Goal: Task Accomplishment & Management: Manage account settings

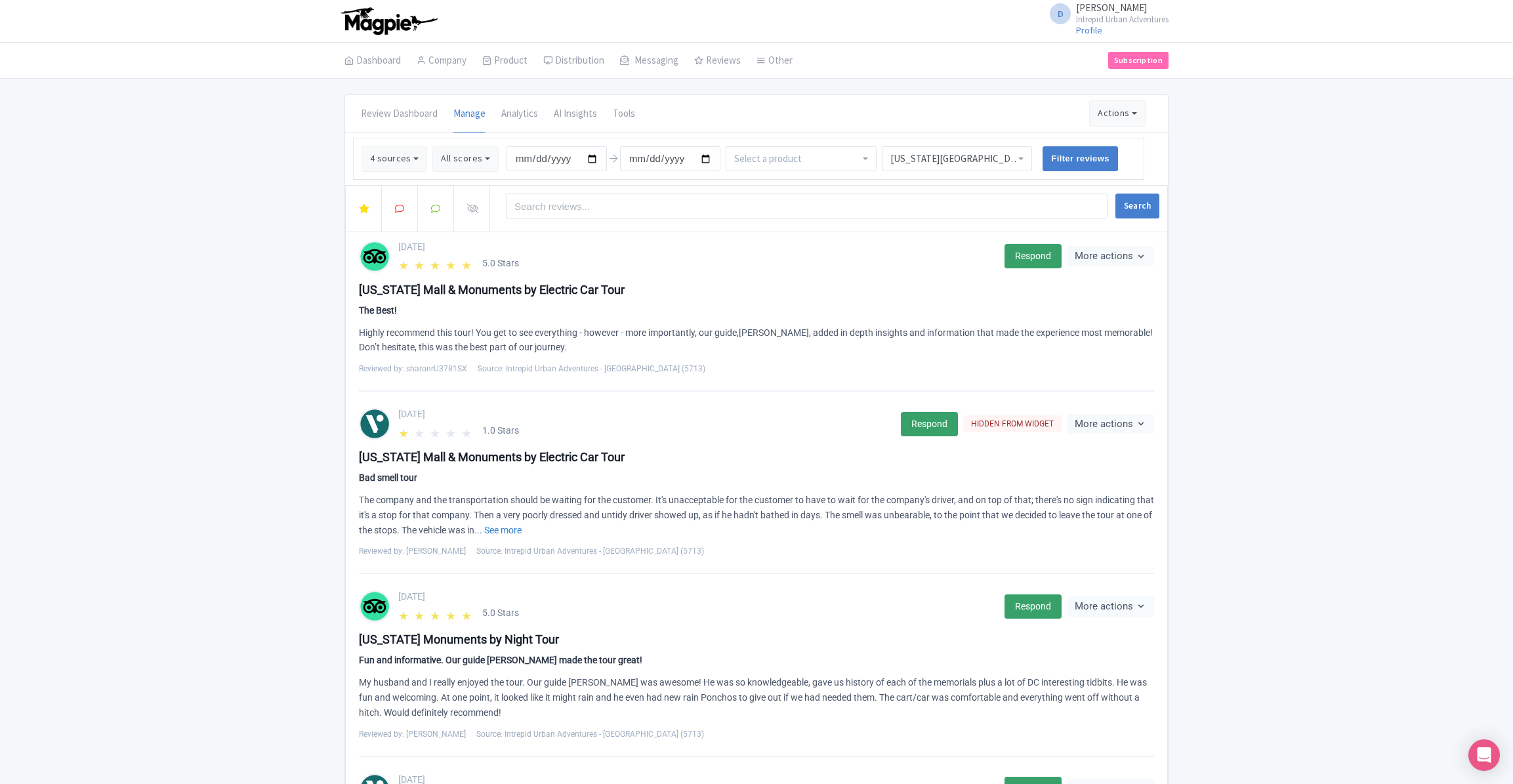
scroll to position [1219, 0]
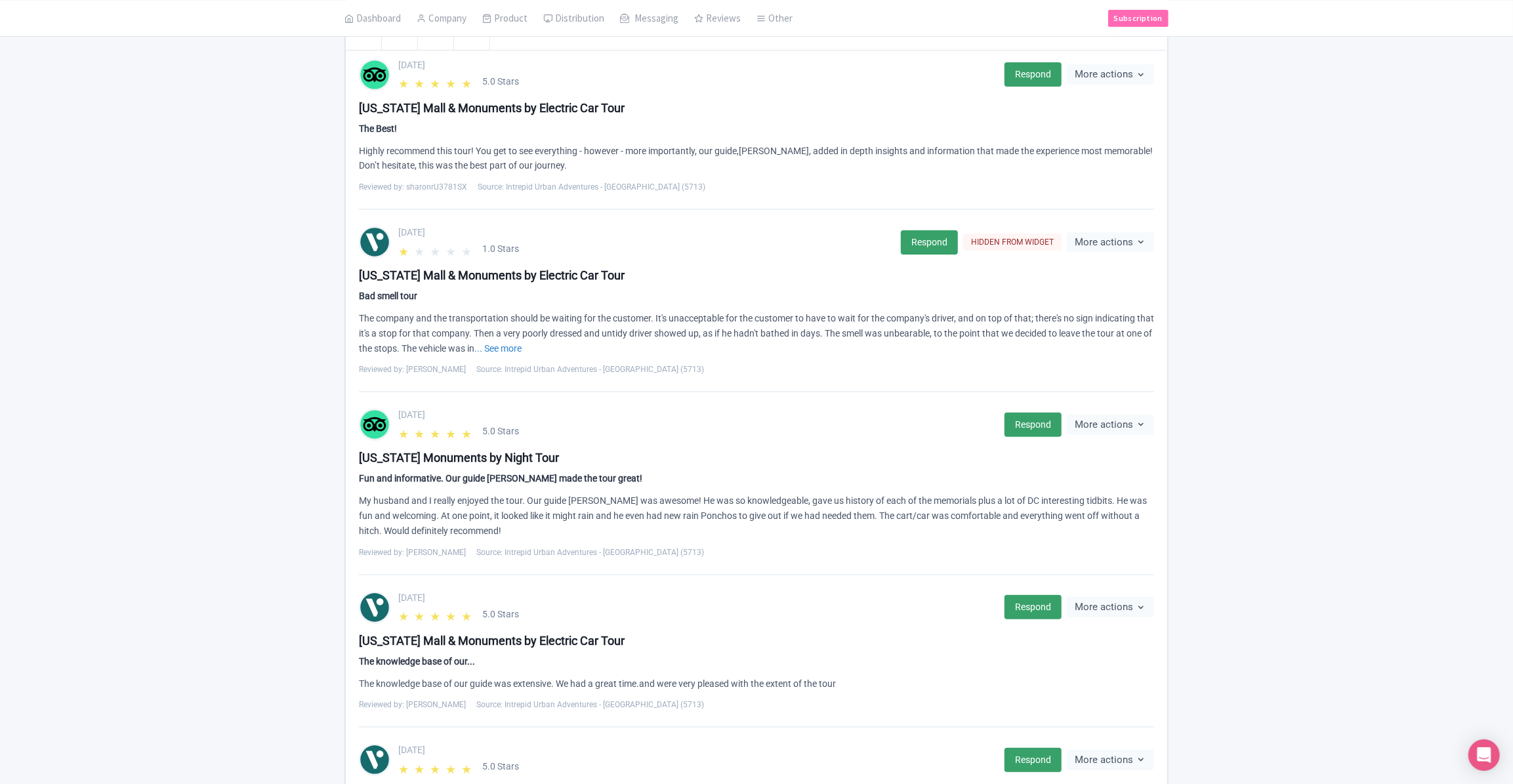
scroll to position [0, 0]
